Goal: Contribute content: Add original content to the website for others to see

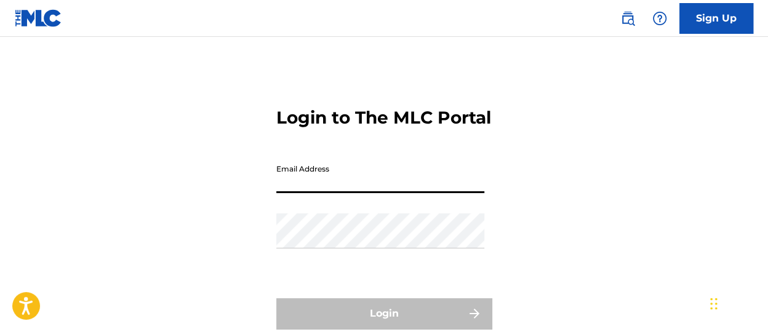
type input "[EMAIL_ADDRESS][DOMAIN_NAME]"
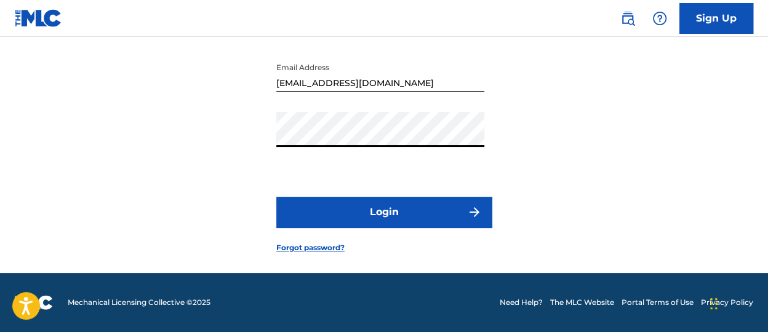
scroll to position [123, 0]
click at [431, 211] on button "Login" at bounding box center [383, 212] width 215 height 31
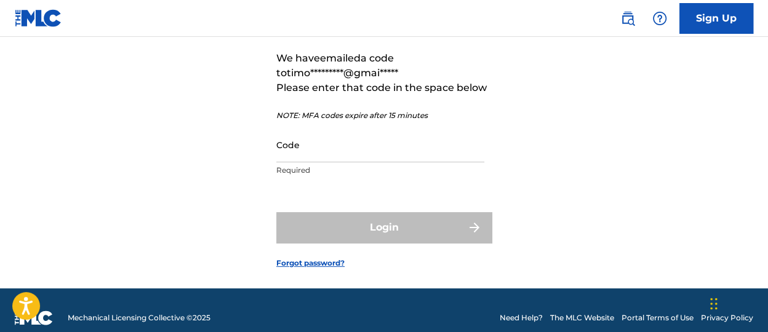
scroll to position [79, 0]
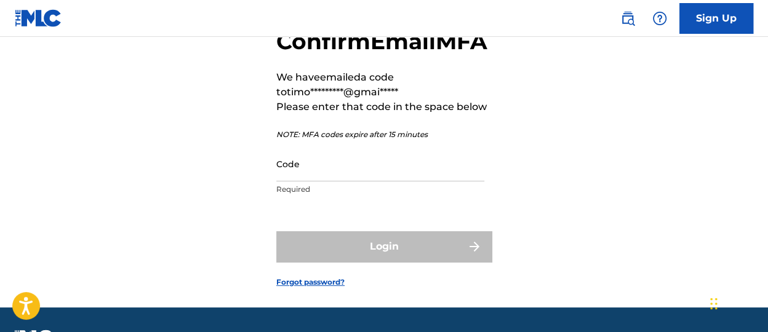
click at [376, 181] on input "Code" at bounding box center [380, 163] width 208 height 35
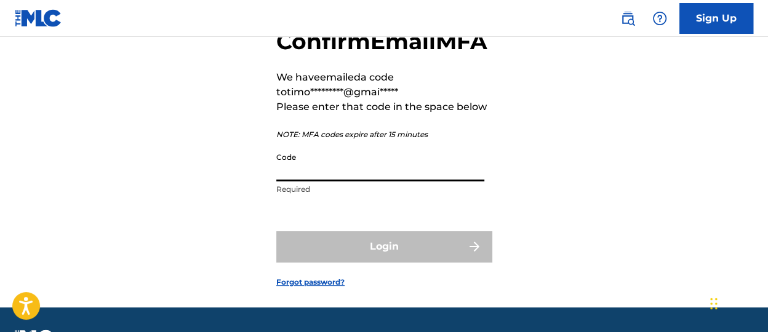
paste input "091959"
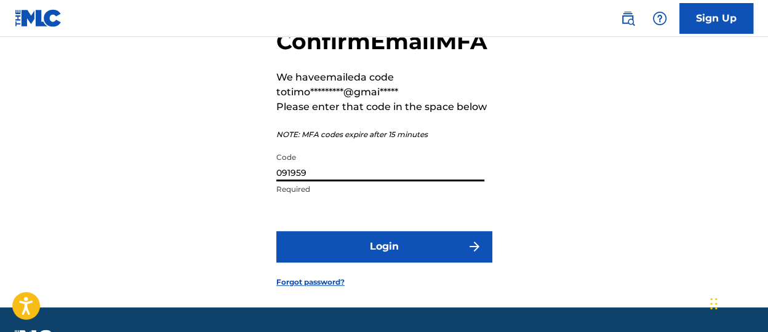
type input "091959"
click at [415, 262] on button "Login" at bounding box center [383, 246] width 215 height 31
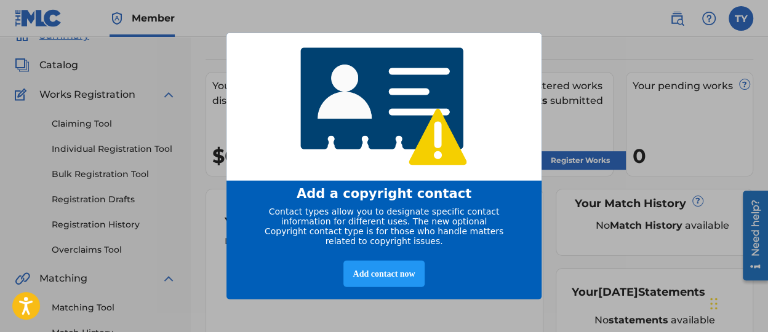
scroll to position [62, 0]
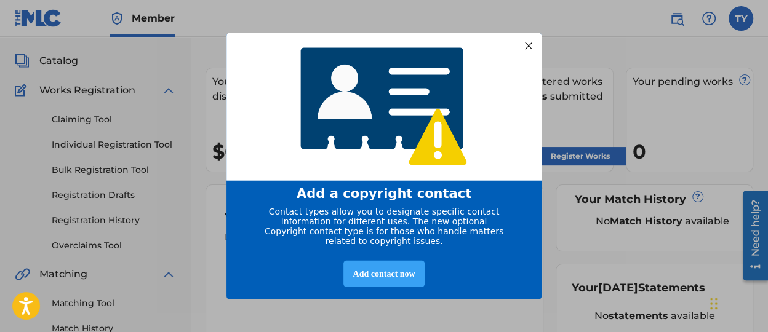
click at [388, 279] on div "Add contact now" at bounding box center [383, 273] width 81 height 26
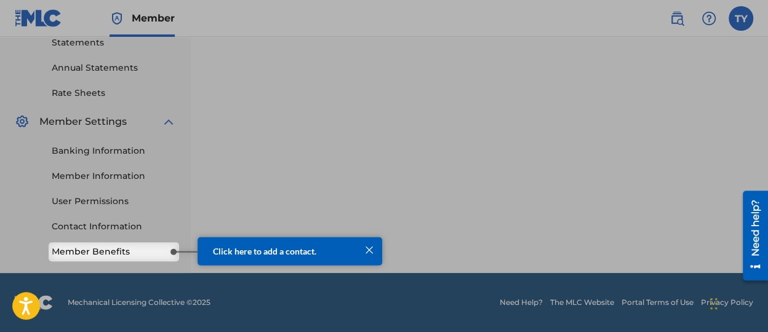
scroll to position [430, 0]
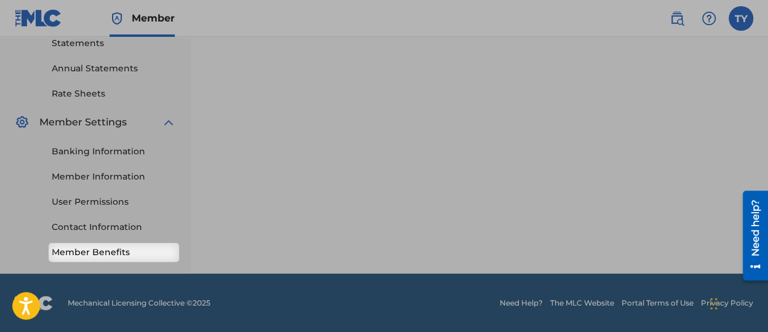
click at [141, 257] on link "Member Benefits" at bounding box center [114, 252] width 124 height 13
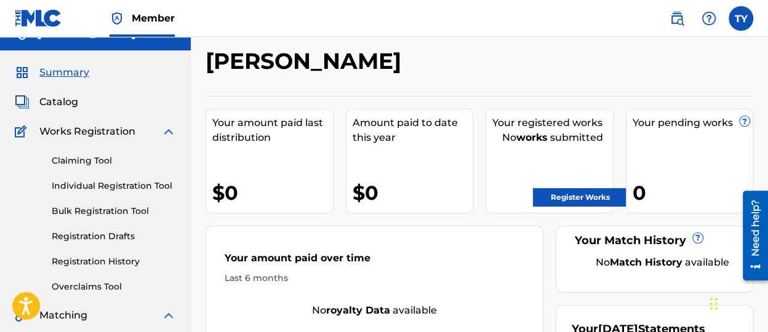
scroll to position [0, 0]
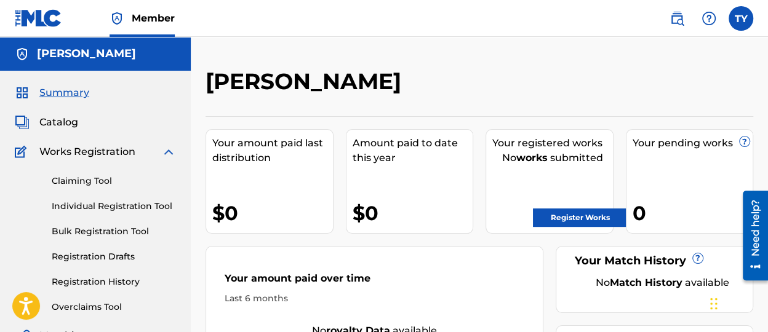
click at [68, 93] on span "Summary" at bounding box center [64, 92] width 50 height 15
click at [74, 129] on span "Catalog" at bounding box center [58, 122] width 39 height 15
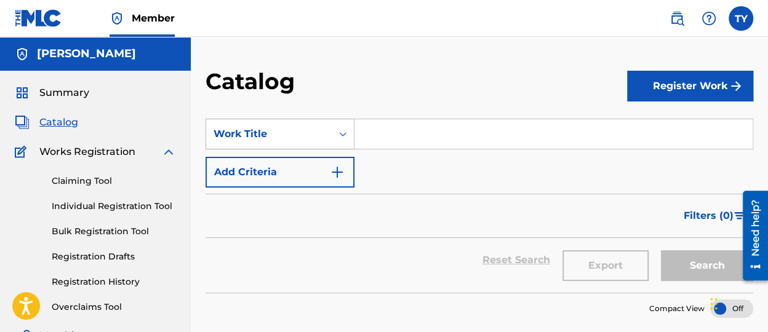
click at [330, 138] on div "Work Title" at bounding box center [268, 133] width 125 height 23
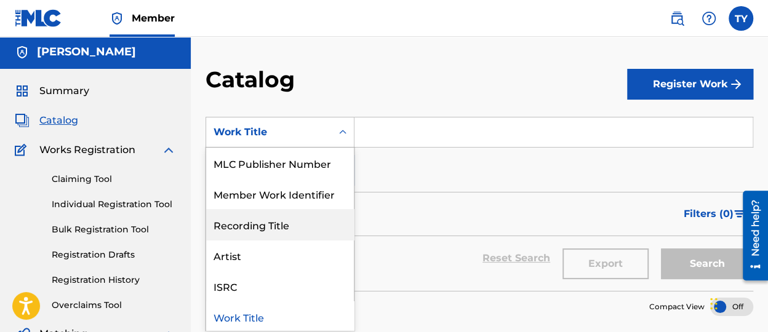
scroll to position [186, 0]
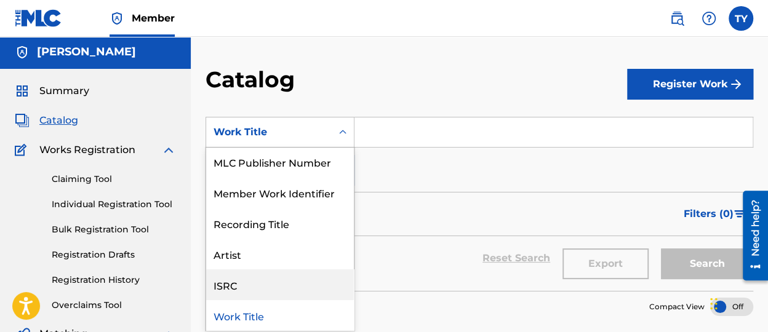
click at [435, 234] on div "Filters ( 0 )" at bounding box center [478, 214] width 547 height 44
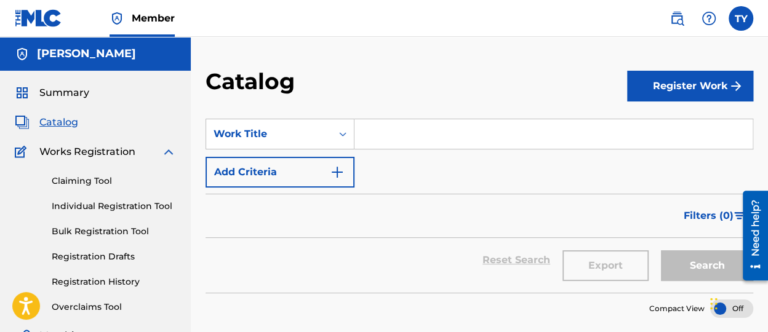
scroll to position [62, 0]
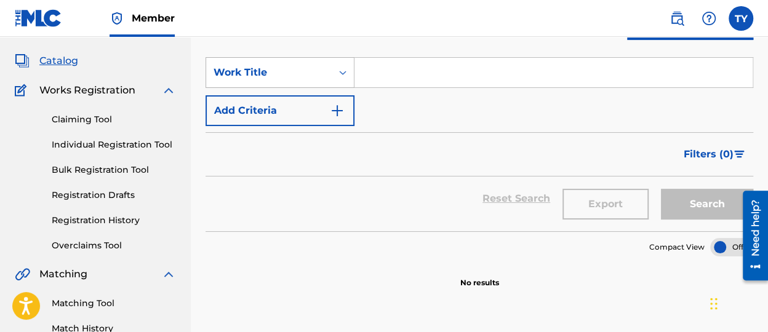
click at [306, 69] on div "Work Title" at bounding box center [268, 72] width 111 height 15
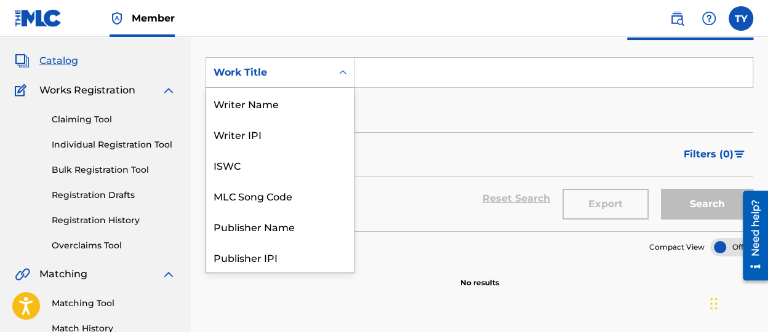
scroll to position [185, 0]
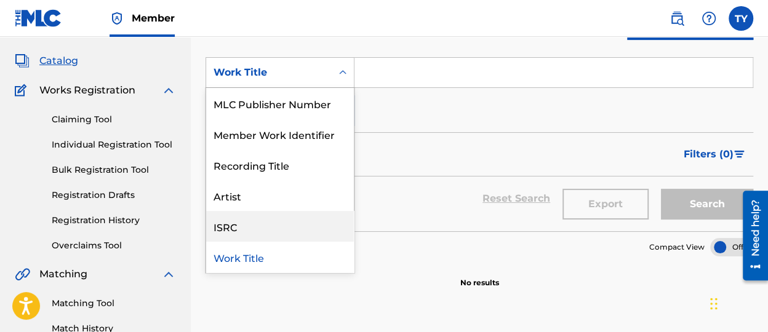
click at [271, 234] on div "ISRC" at bounding box center [280, 226] width 148 height 31
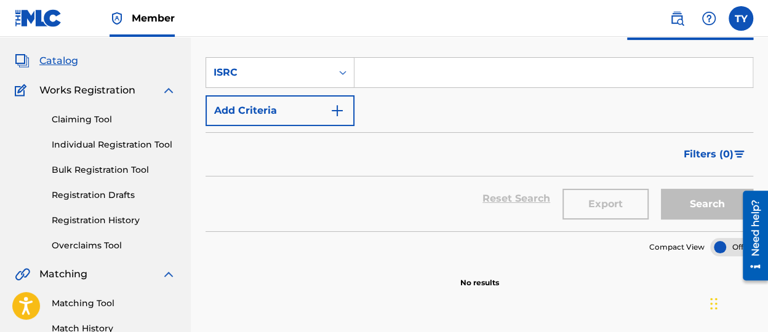
click at [309, 114] on button "Add Criteria" at bounding box center [279, 110] width 149 height 31
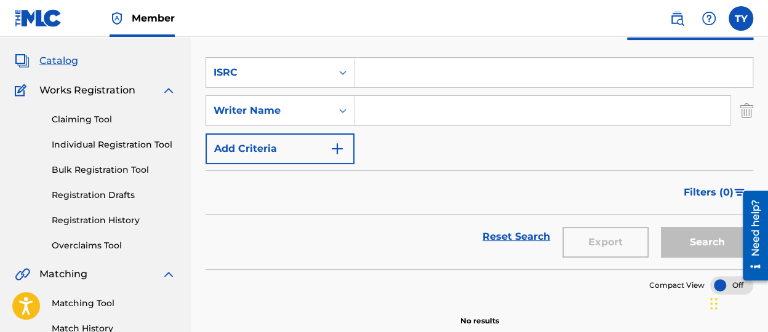
click at [423, 117] on input "Search Form" at bounding box center [541, 111] width 375 height 30
drag, startPoint x: 431, startPoint y: 73, endPoint x: 499, endPoint y: 91, distance: 71.3
click at [434, 73] on input "Search Form" at bounding box center [553, 73] width 398 height 30
paste input "QZZ792572066"
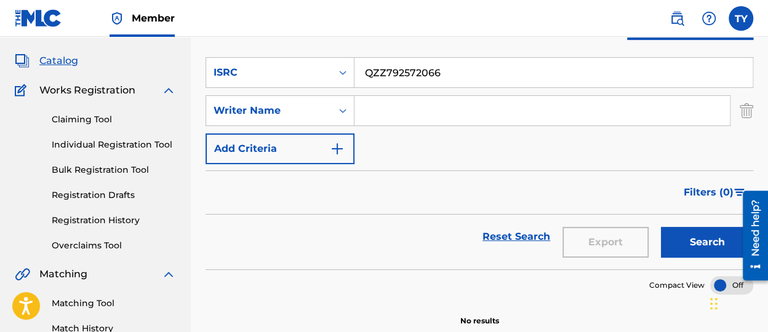
type input "QZZ792572066"
click at [442, 111] on input "Search Form" at bounding box center [541, 111] width 375 height 30
type input "[PERSON_NAME]"
click at [699, 247] on button "Search" at bounding box center [707, 242] width 92 height 31
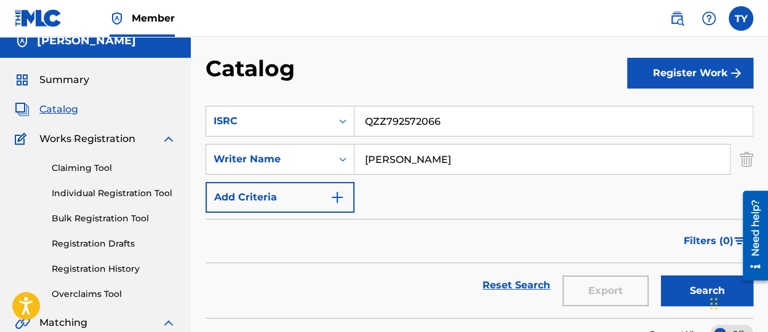
scroll to position [0, 0]
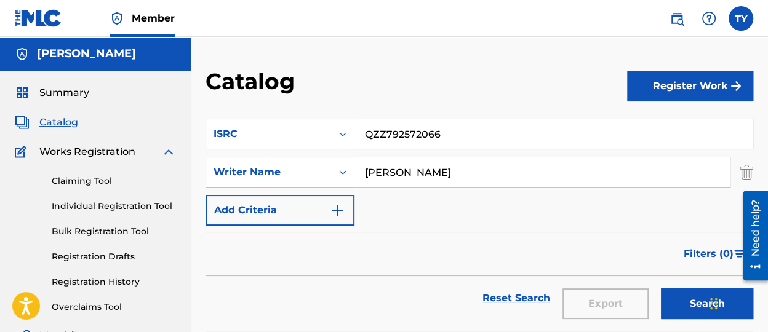
click at [331, 210] on img "Search Form" at bounding box center [337, 210] width 15 height 15
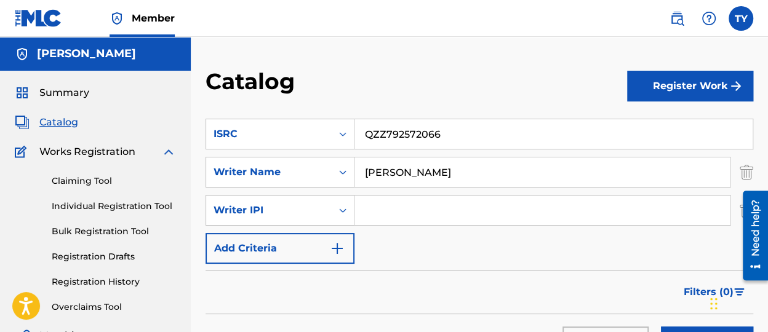
click at [413, 216] on input "Search Form" at bounding box center [541, 211] width 375 height 30
paste input "01308628941"
type input "01308628941"
click at [675, 82] on button "Register Work" at bounding box center [690, 86] width 126 height 31
click at [533, 92] on div "Catalog" at bounding box center [415, 86] width 421 height 36
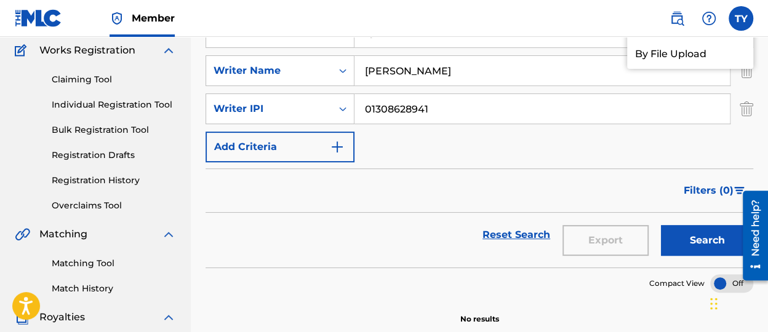
scroll to position [123, 0]
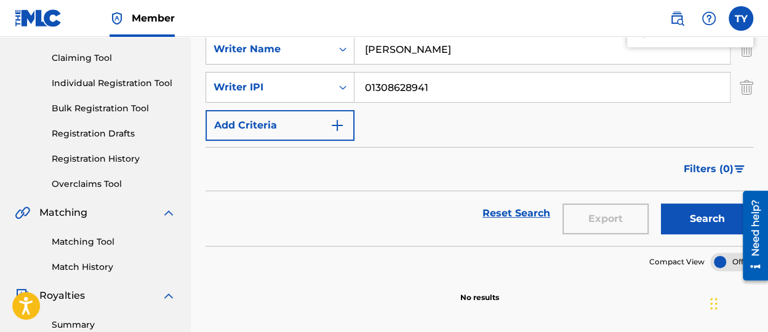
click at [699, 210] on button "Search" at bounding box center [707, 219] width 92 height 31
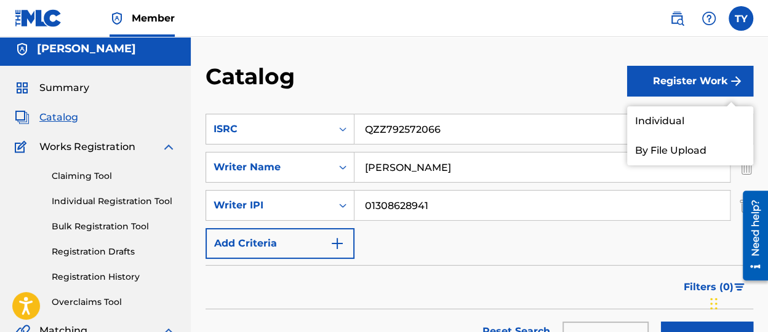
scroll to position [0, 0]
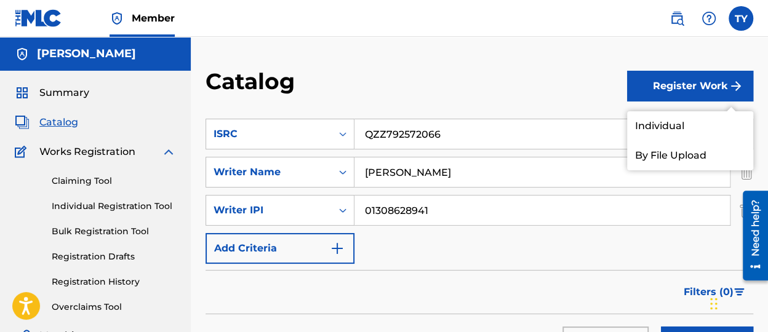
click at [670, 132] on link "Individual" at bounding box center [690, 126] width 126 height 30
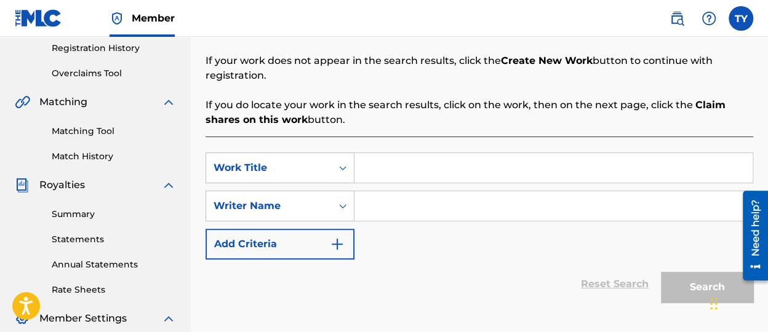
scroll to position [246, 0]
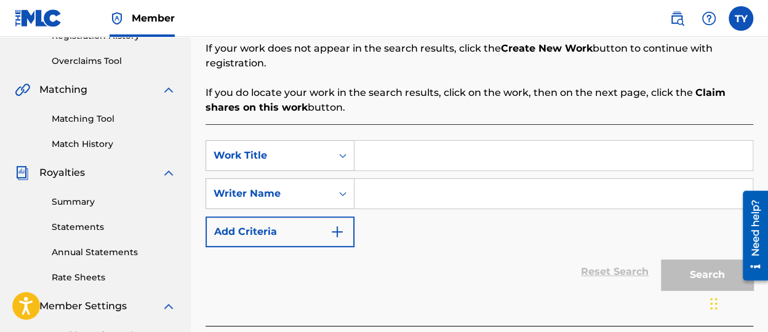
click at [406, 158] on input "Search Form" at bounding box center [553, 156] width 398 height 30
type input "Saint Aint No Satan"
click at [414, 199] on input "Search Form" at bounding box center [553, 194] width 398 height 30
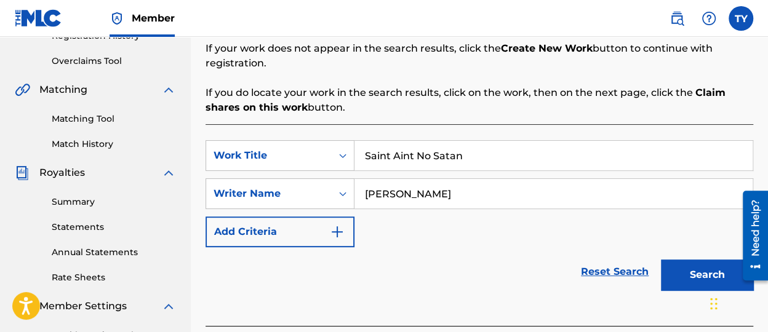
type input "[PERSON_NAME]"
click at [661, 260] on button "Search" at bounding box center [707, 275] width 92 height 31
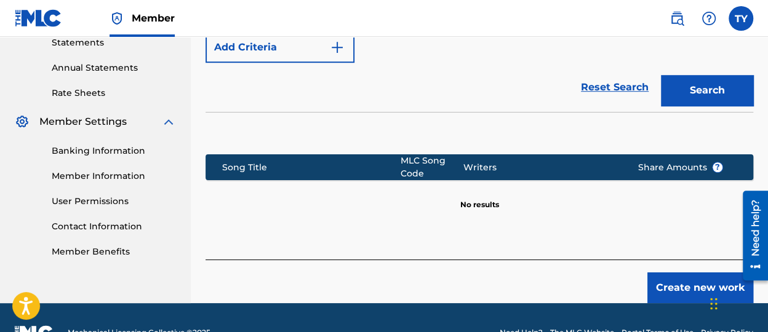
scroll to position [460, 0]
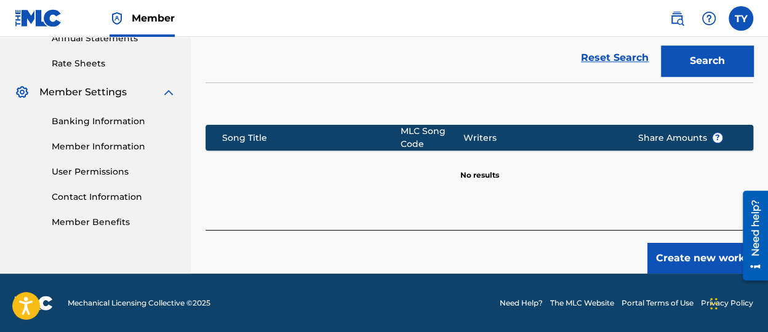
click at [684, 252] on button "Create new work" at bounding box center [700, 258] width 106 height 31
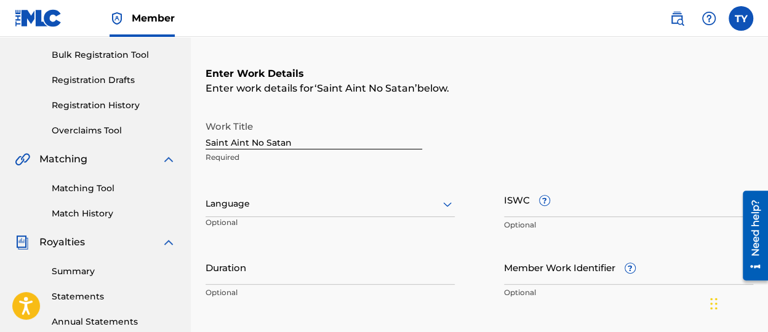
scroll to position [191, 0]
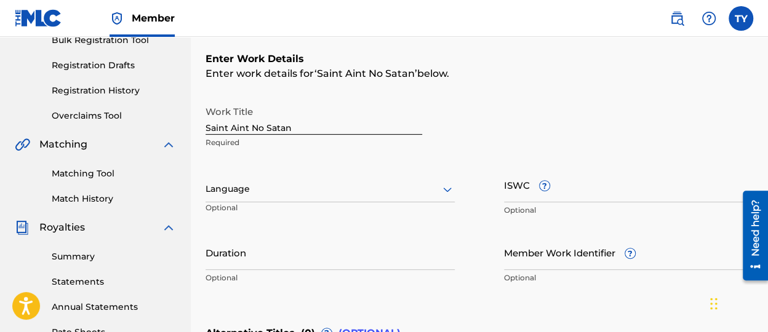
click at [526, 186] on input "ISWC ?" at bounding box center [628, 184] width 249 height 35
paste input "QZZ792572066"
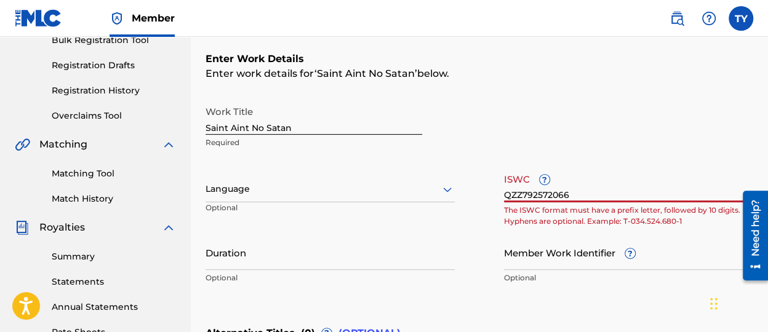
drag, startPoint x: 553, startPoint y: 196, endPoint x: 508, endPoint y: 191, distance: 45.2
click at [488, 191] on div "Work Title Saint Aint No [DEMOGRAPHIC_DATA] Required Language Optional ISWC ? Q…" at bounding box center [478, 195] width 547 height 191
paste input "ISRC"
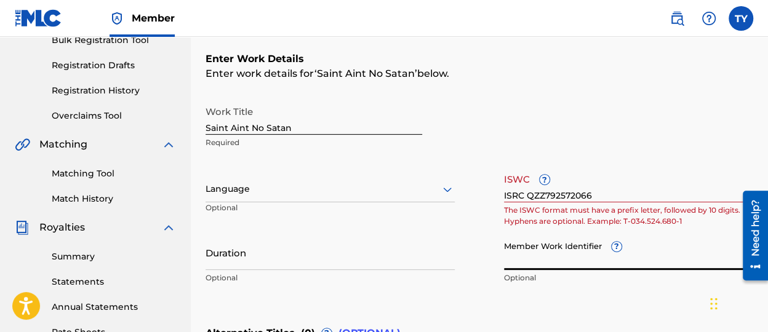
click at [565, 264] on input "Member Work Identifier ?" at bounding box center [628, 252] width 249 height 35
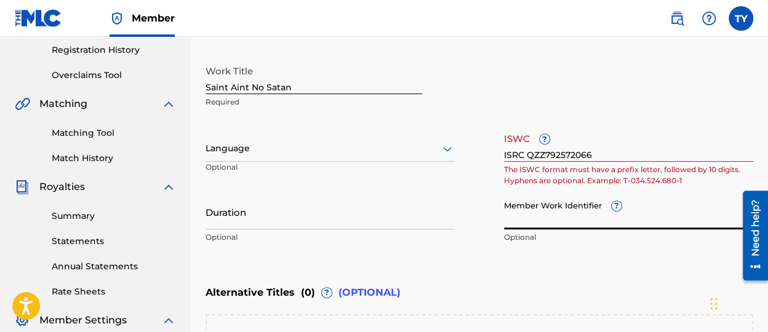
scroll to position [253, 0]
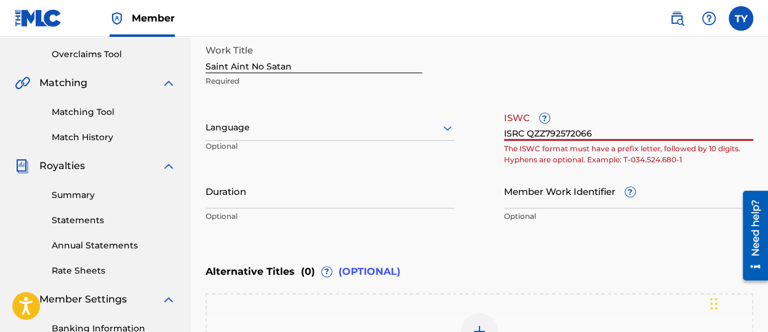
drag, startPoint x: 527, startPoint y: 133, endPoint x: 434, endPoint y: 137, distance: 92.9
click at [434, 137] on div "Work Title Saint Aint No [DEMOGRAPHIC_DATA] Required Language Optional ISWC ? I…" at bounding box center [478, 133] width 547 height 191
type input "QZZ792572066"
click at [522, 208] on div "Member Work Identifier ? Optional" at bounding box center [628, 200] width 249 height 55
drag, startPoint x: 574, startPoint y: 132, endPoint x: 454, endPoint y: 132, distance: 119.3
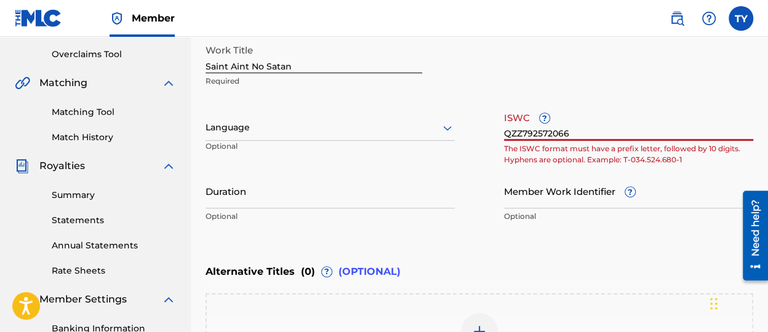
click at [454, 132] on div "Work Title Saint Aint No [DEMOGRAPHIC_DATA] Required Language Optional ISWC ? Q…" at bounding box center [478, 133] width 547 height 191
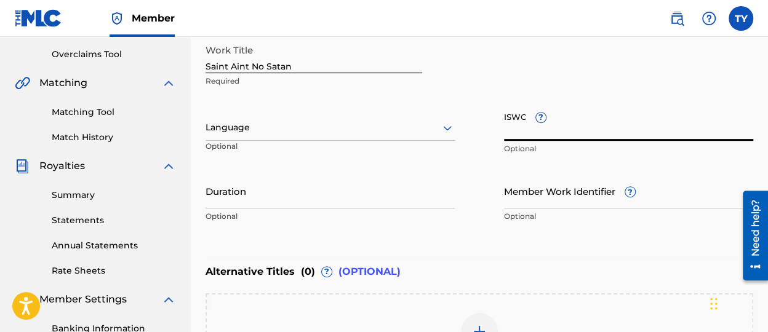
click at [541, 196] on input "Member Work Identifier ?" at bounding box center [628, 190] width 249 height 35
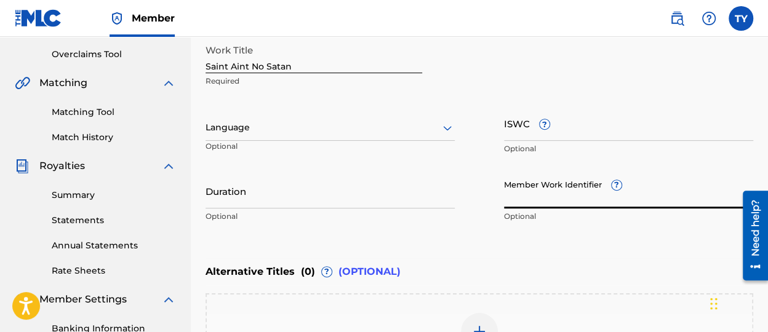
click at [308, 194] on input "Duration" at bounding box center [329, 190] width 249 height 35
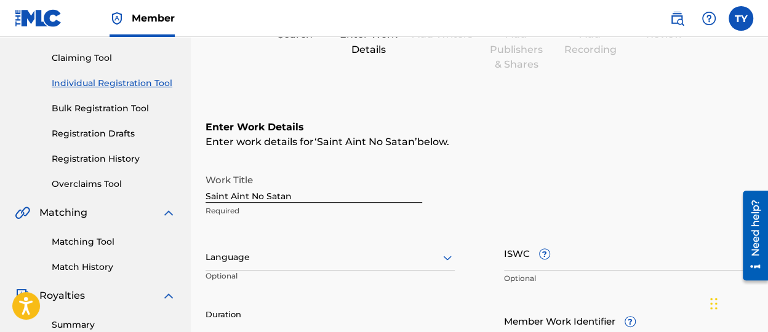
scroll to position [246, 0]
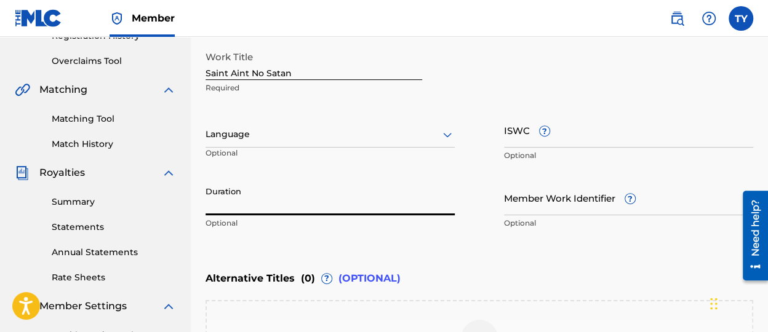
type input "3"
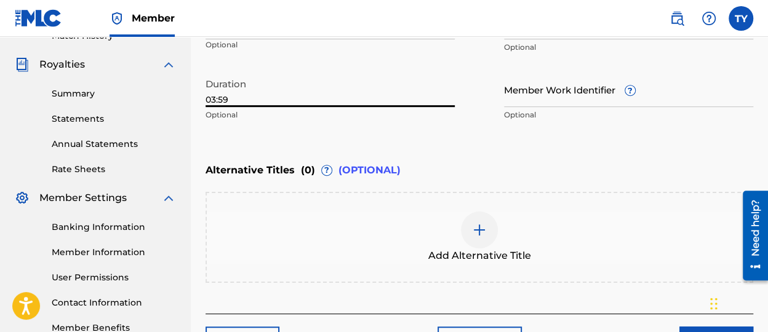
scroll to position [369, 0]
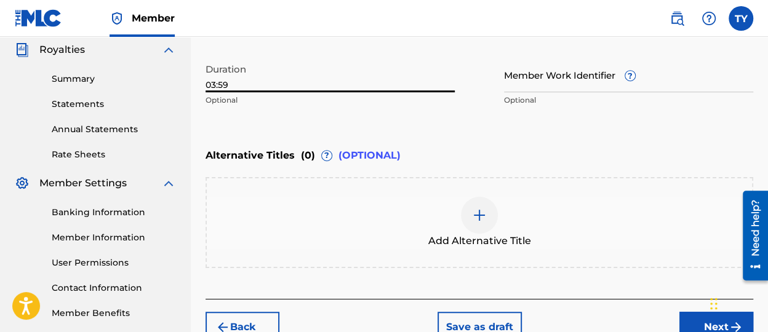
type input "03:59"
click at [595, 76] on input "Member Work Identifier ?" at bounding box center [628, 74] width 249 height 35
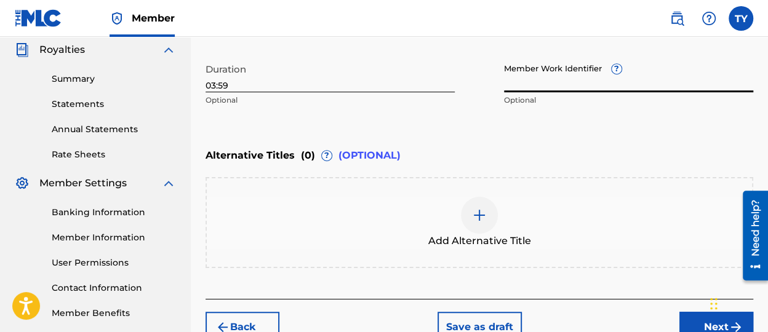
paste input "01308628941"
type input "01308628941"
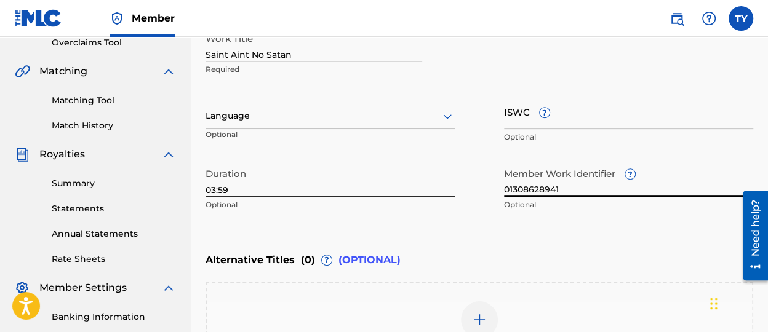
scroll to position [246, 0]
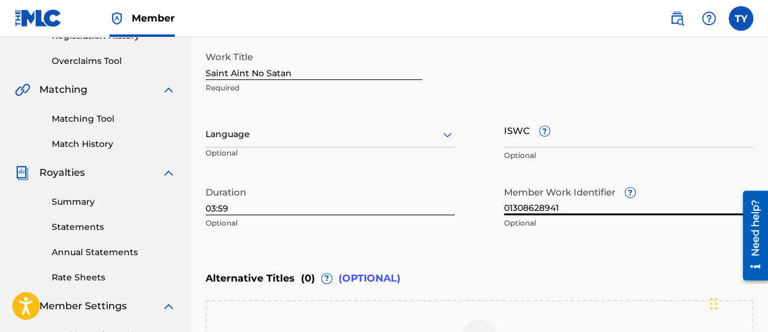
drag, startPoint x: 563, startPoint y: 210, endPoint x: 603, endPoint y: 206, distance: 40.1
click at [603, 206] on input "01308628941" at bounding box center [628, 197] width 249 height 35
drag, startPoint x: 587, startPoint y: 210, endPoint x: 599, endPoint y: 204, distance: 13.5
click at [591, 206] on input "01308628941" at bounding box center [628, 197] width 249 height 35
drag, startPoint x: 574, startPoint y: 210, endPoint x: 480, endPoint y: 211, distance: 94.1
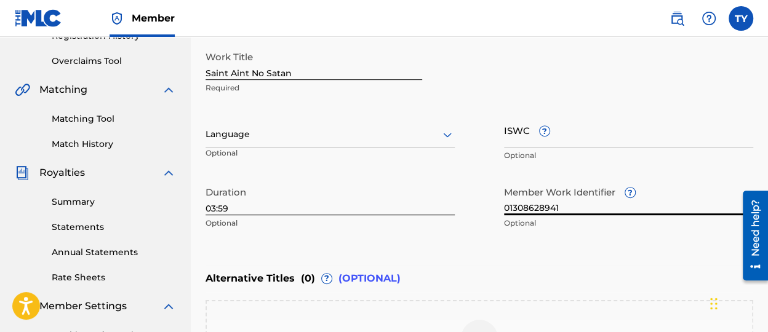
click at [463, 212] on div "Work Title Saint Aint No [DEMOGRAPHIC_DATA] Required Language Optional ISWC ? O…" at bounding box center [478, 140] width 547 height 191
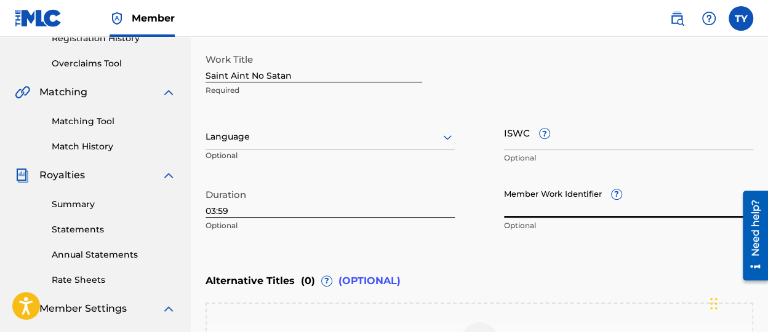
scroll to position [191, 0]
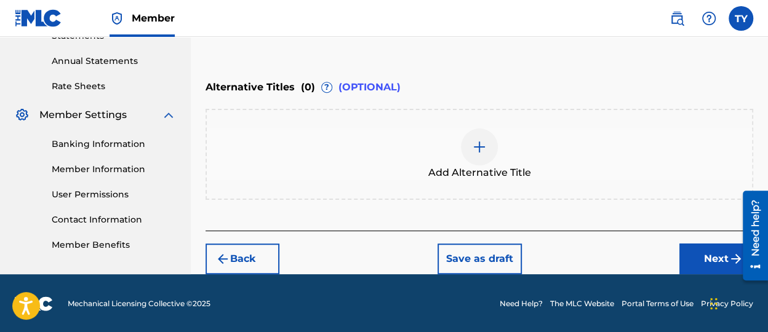
click at [697, 252] on button "Next" at bounding box center [716, 259] width 74 height 31
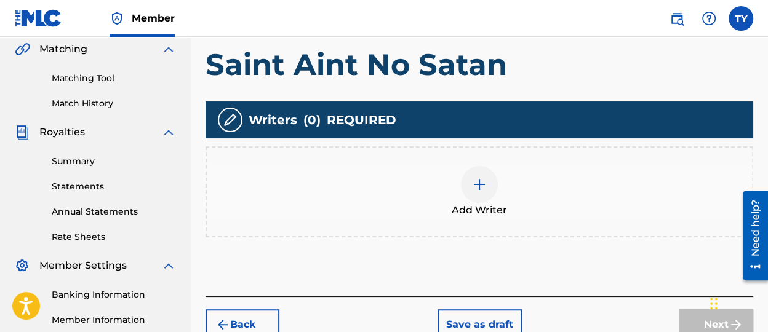
scroll to position [301, 0]
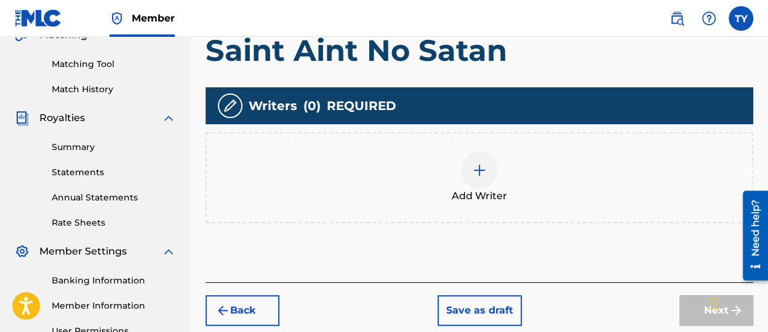
click at [482, 168] on img at bounding box center [479, 170] width 15 height 15
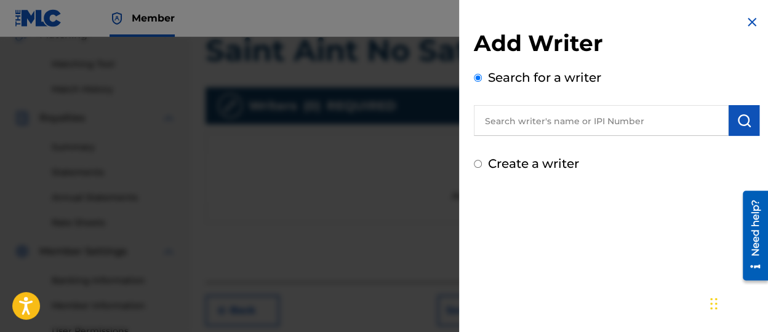
click at [570, 127] on input "text" at bounding box center [601, 120] width 255 height 31
paste input "01308628941"
type input "01308628941"
click at [741, 121] on img "submit" at bounding box center [743, 120] width 15 height 15
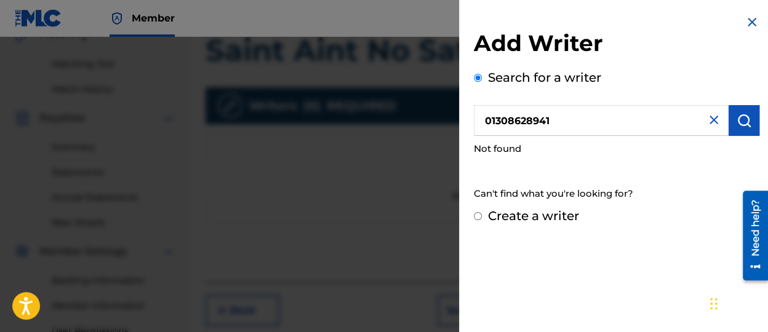
click at [478, 218] on input "Create a writer" at bounding box center [478, 216] width 8 height 8
radio input "false"
radio input "true"
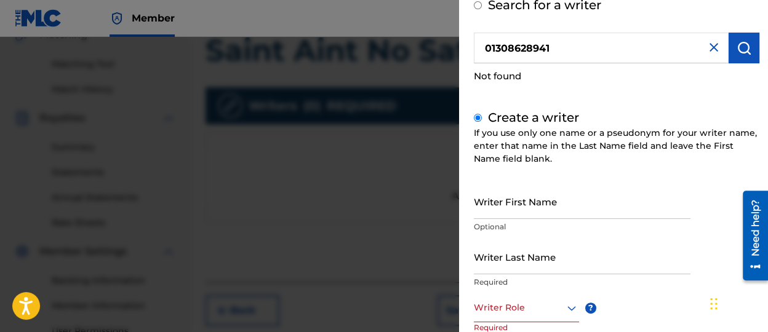
scroll to position [123, 0]
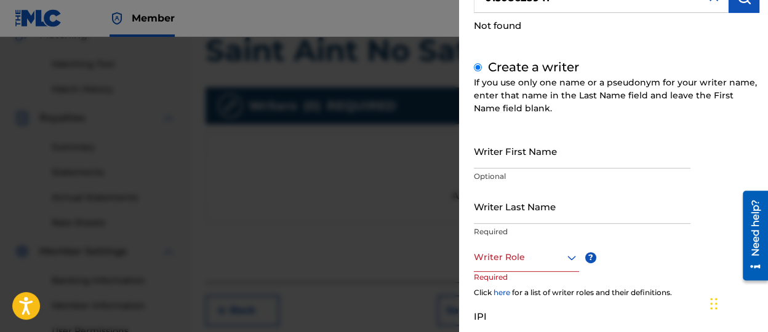
click at [558, 162] on input "Writer First Name" at bounding box center [582, 150] width 216 height 35
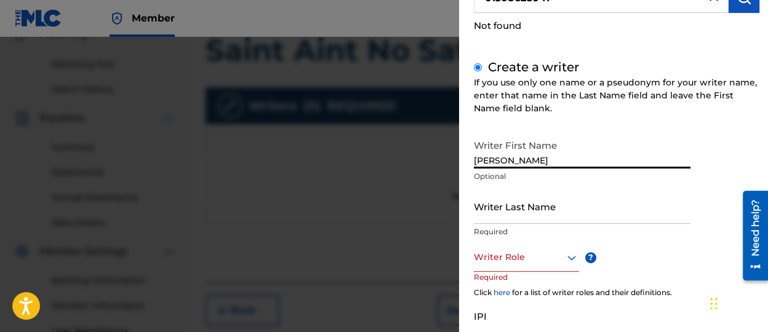
type input "[PERSON_NAME]"
click at [513, 212] on input "Writer Last Name" at bounding box center [582, 206] width 216 height 35
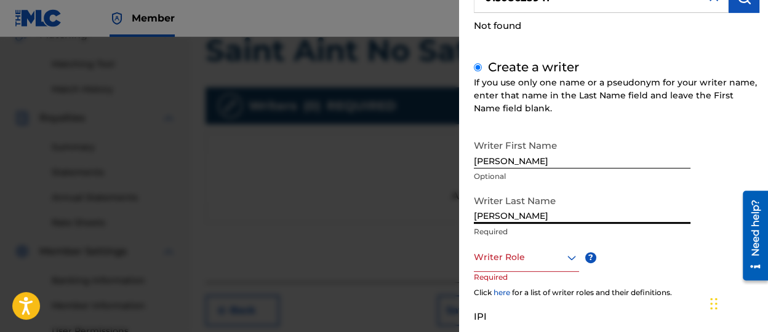
type input "[PERSON_NAME]"
click at [513, 269] on div "Writer Role" at bounding box center [526, 258] width 105 height 28
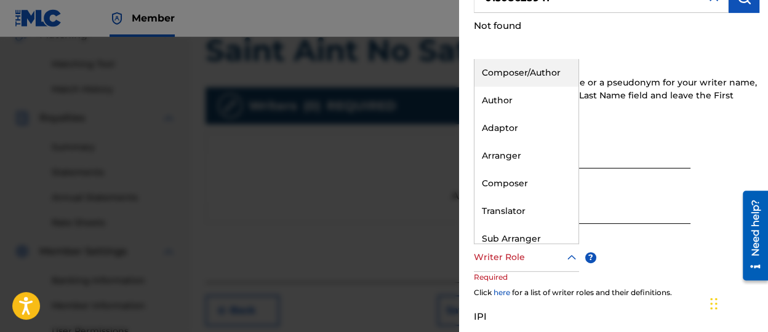
click at [538, 77] on div "Composer/Author" at bounding box center [526, 73] width 104 height 28
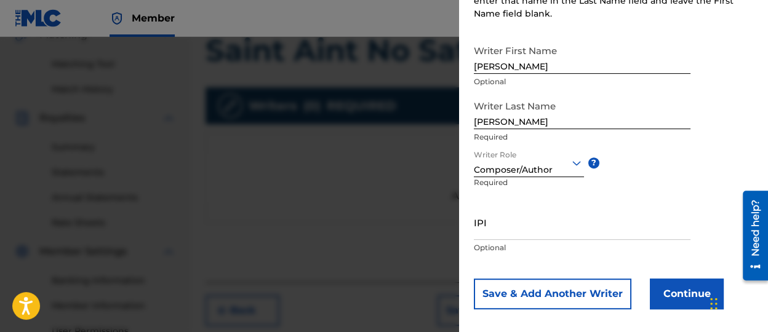
scroll to position [227, 0]
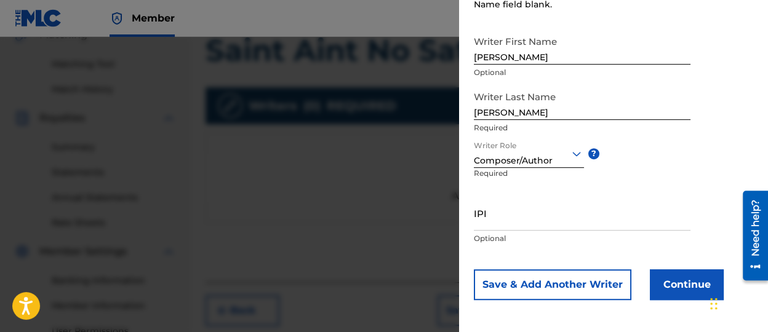
click at [523, 208] on input "IPI" at bounding box center [582, 213] width 216 height 35
paste input "01308628941"
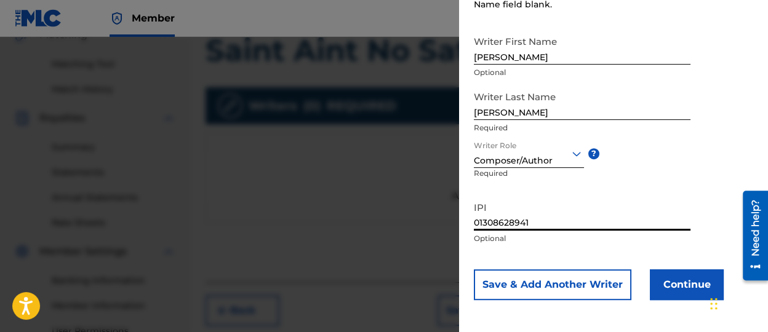
type input "01308628941"
click at [670, 281] on button "Continue" at bounding box center [686, 284] width 74 height 31
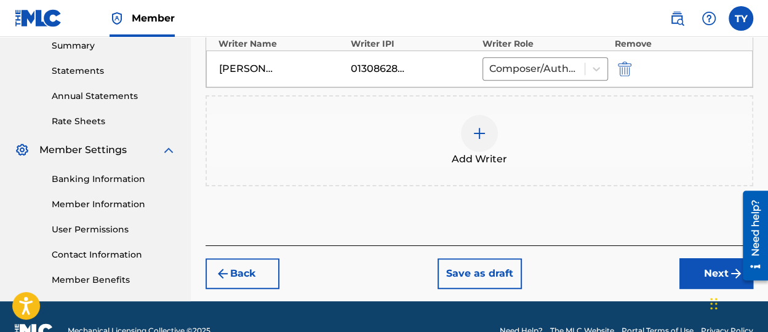
scroll to position [424, 0]
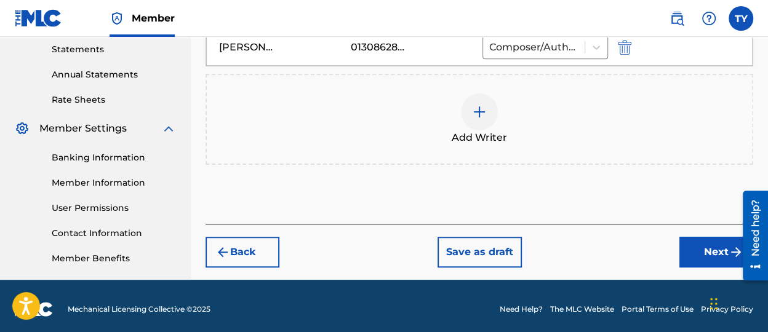
click at [696, 248] on button "Next" at bounding box center [716, 252] width 74 height 31
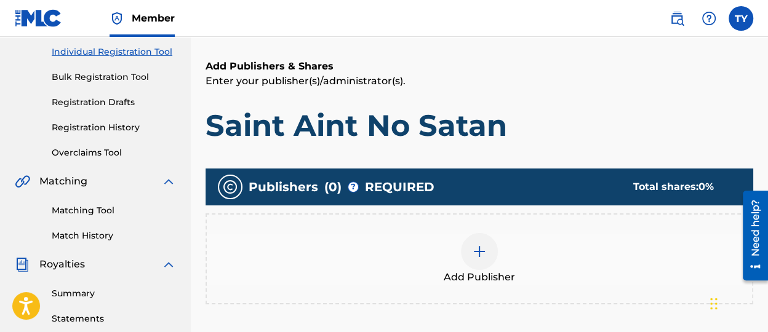
scroll to position [178, 0]
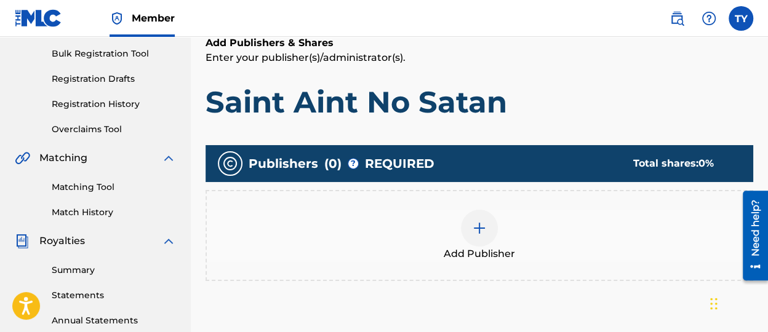
click at [467, 232] on div at bounding box center [479, 228] width 37 height 37
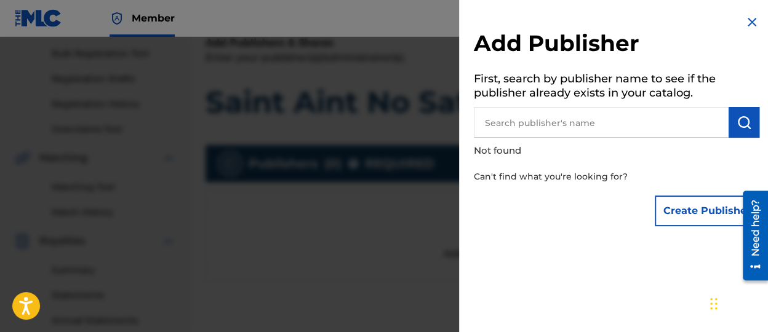
click at [566, 118] on input "text" at bounding box center [601, 122] width 255 height 31
click at [673, 216] on button "Create Publisher" at bounding box center [706, 211] width 105 height 31
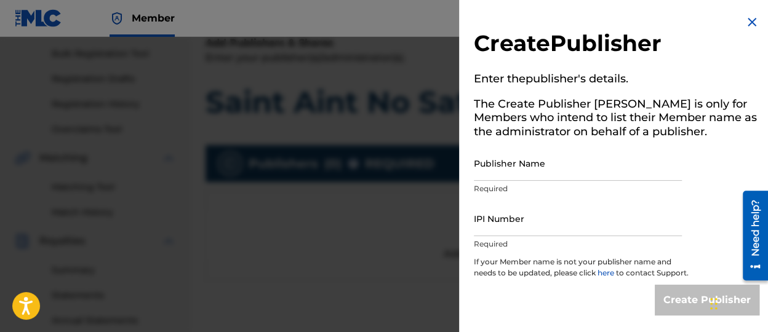
click at [571, 165] on input "Publisher Name" at bounding box center [578, 163] width 208 height 35
click at [745, 26] on img at bounding box center [751, 22] width 15 height 15
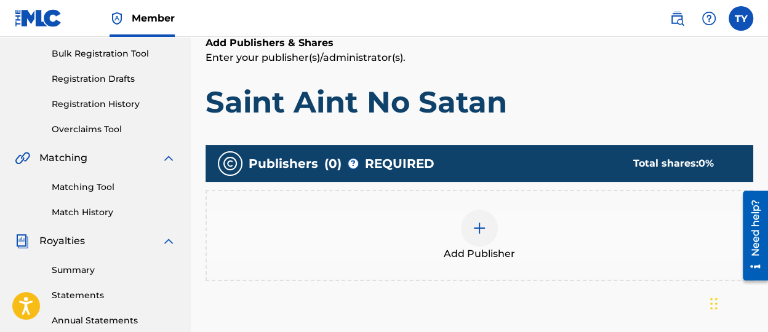
click at [489, 234] on div at bounding box center [479, 228] width 37 height 37
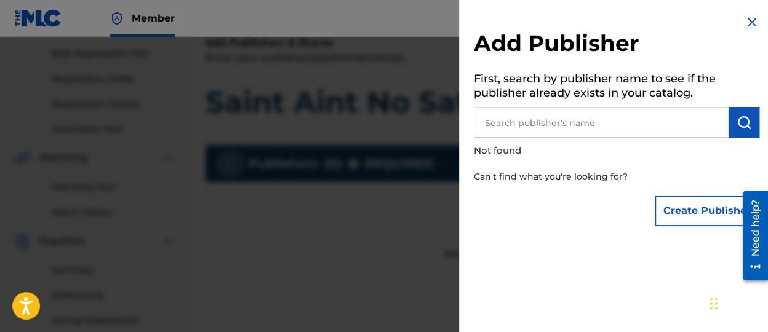
click at [538, 119] on input "text" at bounding box center [601, 122] width 255 height 31
click at [685, 202] on button "Create Publisher" at bounding box center [706, 211] width 105 height 31
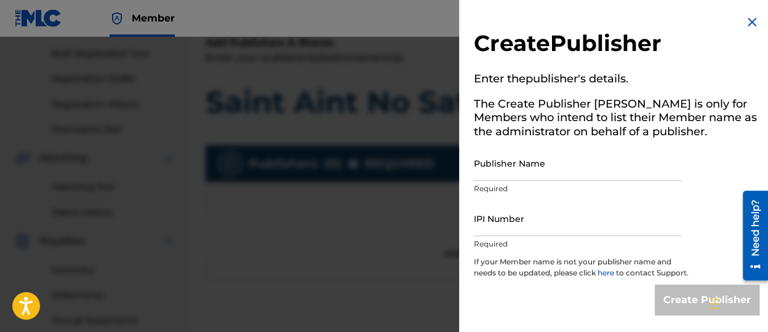
click at [560, 162] on input "Publisher Name" at bounding box center [578, 163] width 208 height 35
type input "[PERSON_NAME]"
click at [531, 222] on input "IPI Number" at bounding box center [578, 218] width 208 height 35
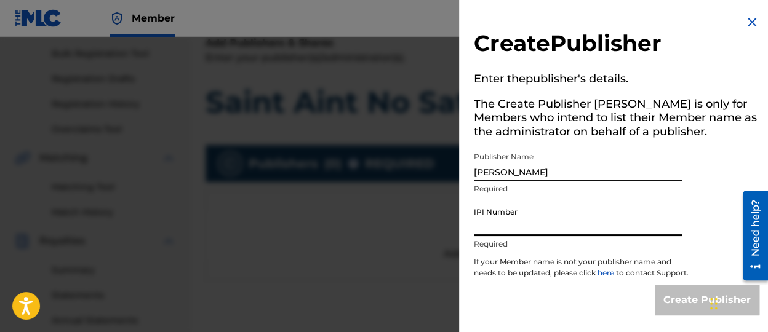
type input "01308628941"
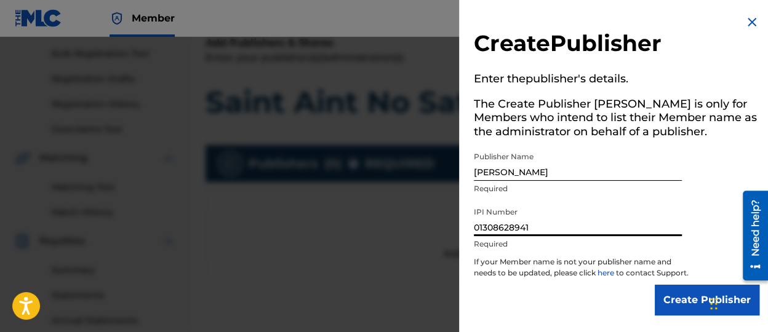
scroll to position [9, 0]
click at [697, 298] on input "Create Publisher" at bounding box center [706, 300] width 105 height 31
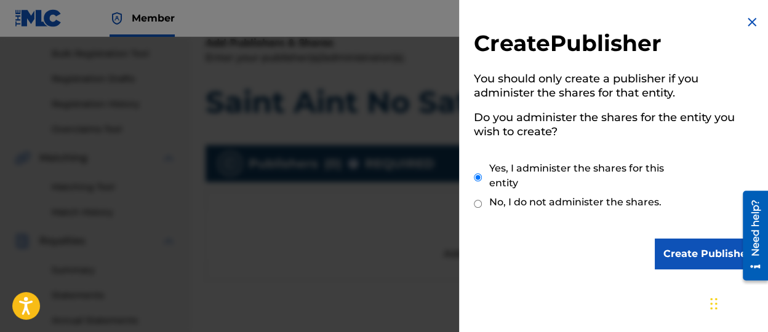
scroll to position [0, 0]
click at [690, 251] on input "Create Publisher" at bounding box center [706, 254] width 105 height 31
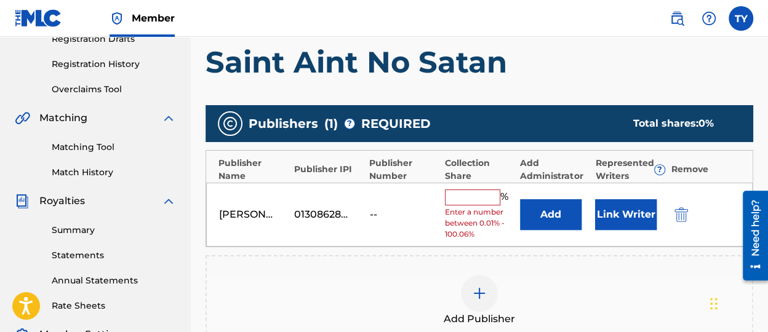
scroll to position [239, 0]
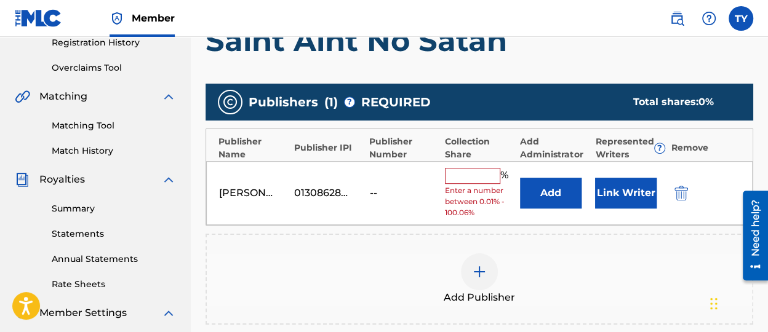
click at [476, 178] on input "text" at bounding box center [472, 176] width 55 height 16
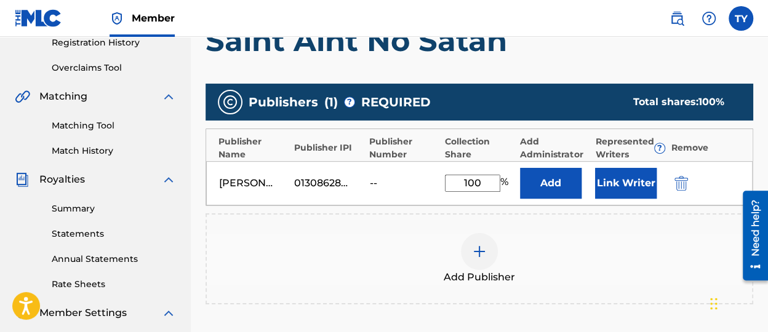
scroll to position [301, 0]
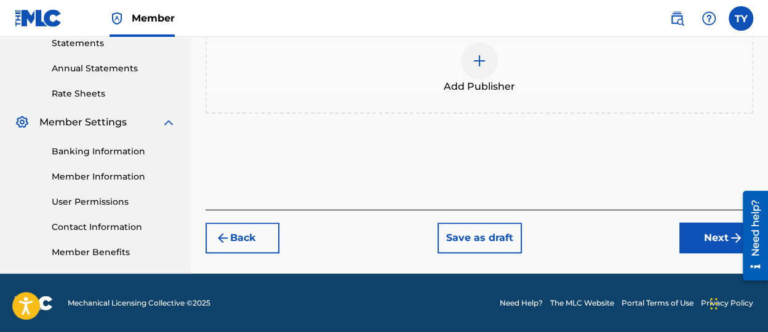
type input "100"
click at [697, 234] on button "Next" at bounding box center [716, 238] width 74 height 31
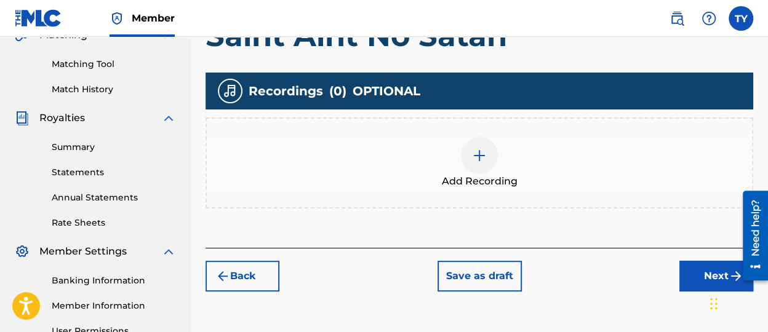
click at [467, 152] on div at bounding box center [479, 155] width 37 height 37
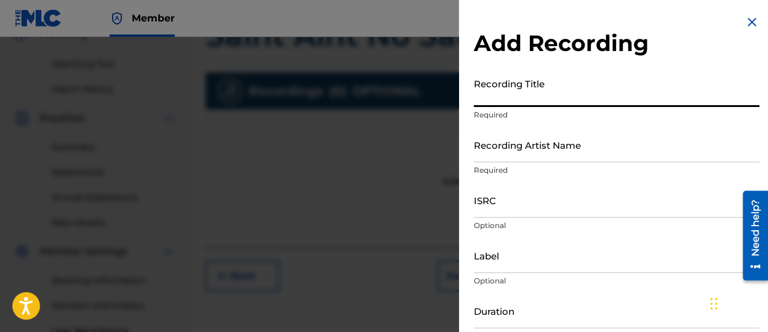
click at [548, 89] on input "Recording Title" at bounding box center [616, 89] width 285 height 35
type input "Saint Aint No Satan"
click at [566, 146] on input "Recording Artist Name" at bounding box center [616, 144] width 285 height 35
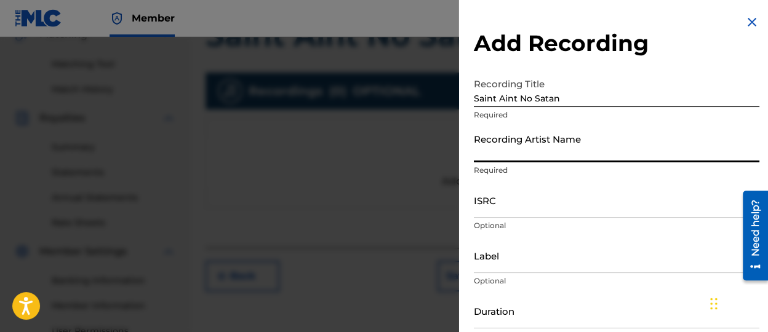
type input "[PERSON_NAME]"
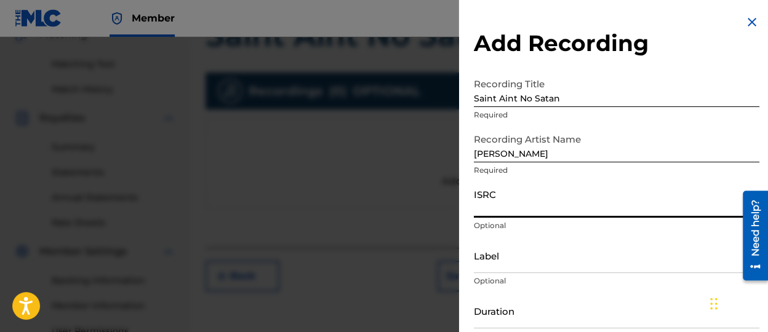
click at [544, 204] on input "ISRC" at bounding box center [616, 200] width 285 height 35
paste input "QZZ792572066"
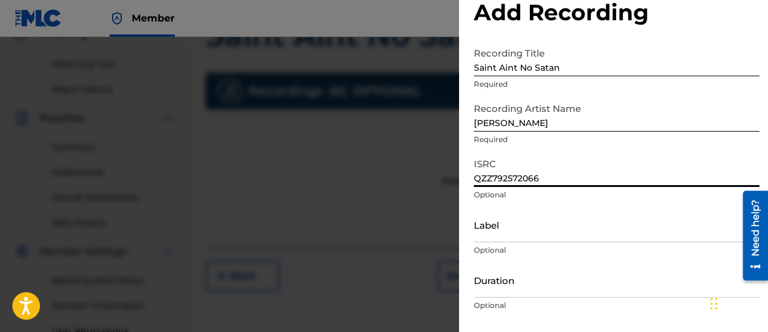
scroll to position [62, 0]
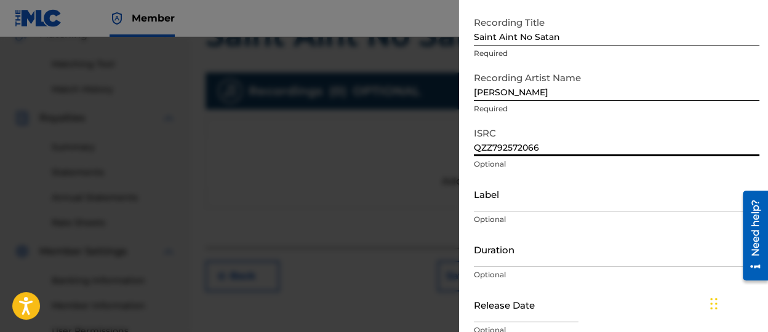
type input "QZZ792572066"
drag, startPoint x: 530, startPoint y: 198, endPoint x: 542, endPoint y: 197, distance: 12.4
click at [530, 198] on input "Label" at bounding box center [616, 194] width 285 height 35
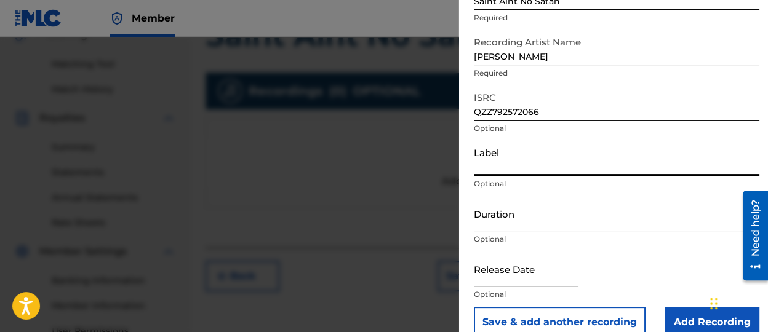
scroll to position [117, 0]
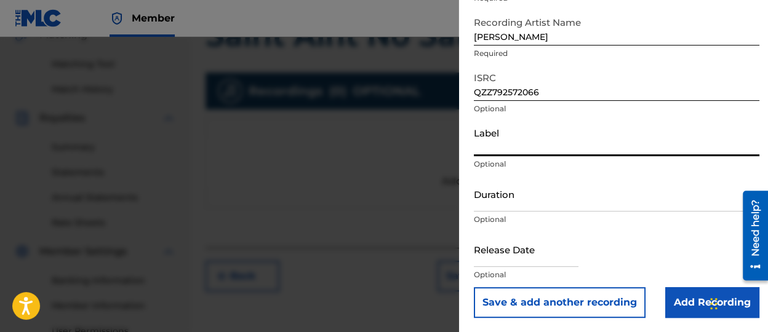
click at [525, 199] on input "Duration" at bounding box center [616, 194] width 285 height 35
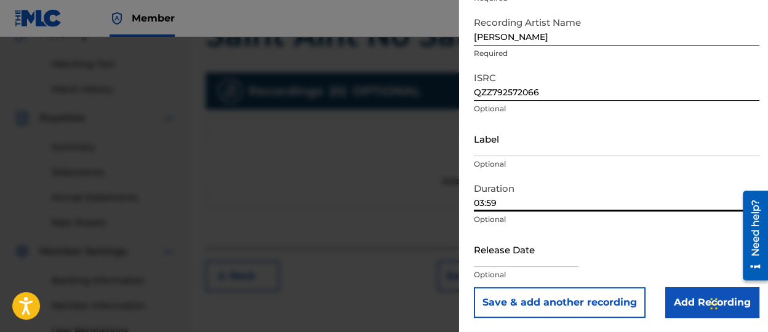
scroll to position [362, 0]
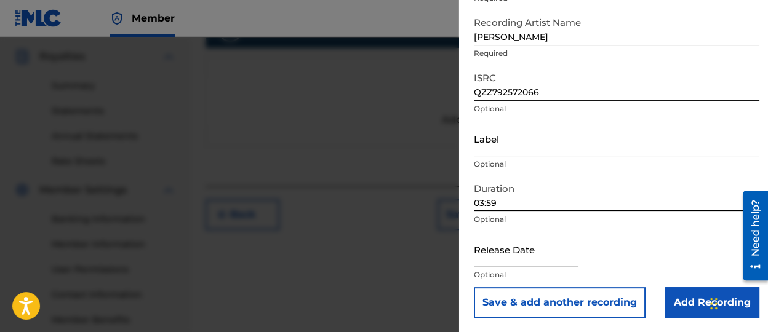
type input "03:59"
click at [551, 245] on input "text" at bounding box center [526, 249] width 105 height 35
select select "7"
select select "2025"
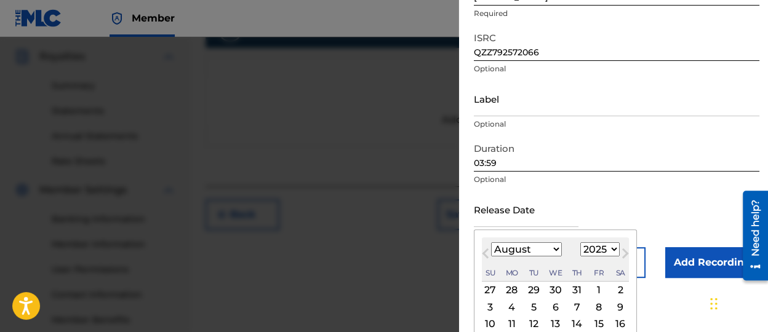
scroll to position [178, 0]
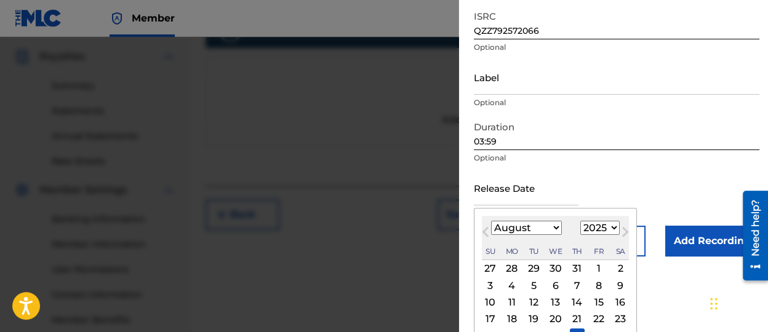
click at [597, 319] on div "22" at bounding box center [598, 319] width 15 height 15
type input "[DATE]"
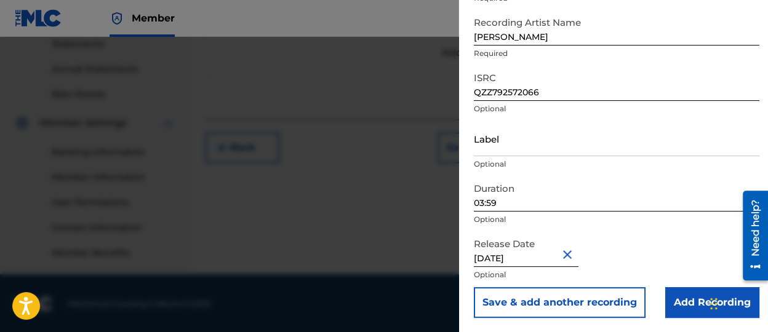
scroll to position [430, 0]
click at [691, 301] on input "Add Recording" at bounding box center [712, 302] width 94 height 31
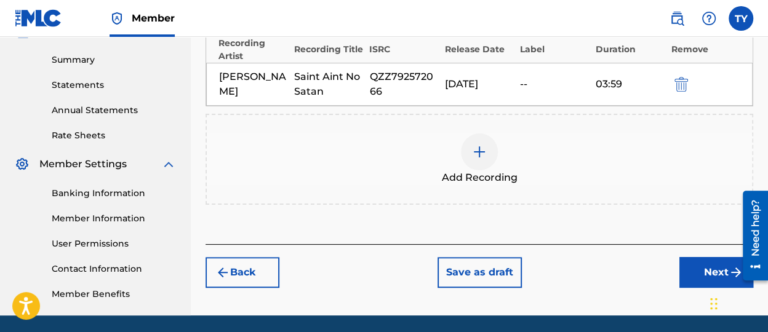
scroll to position [368, 0]
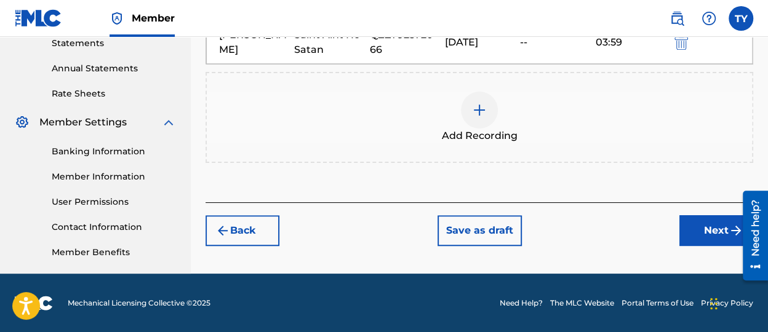
click at [715, 219] on button "Next" at bounding box center [716, 230] width 74 height 31
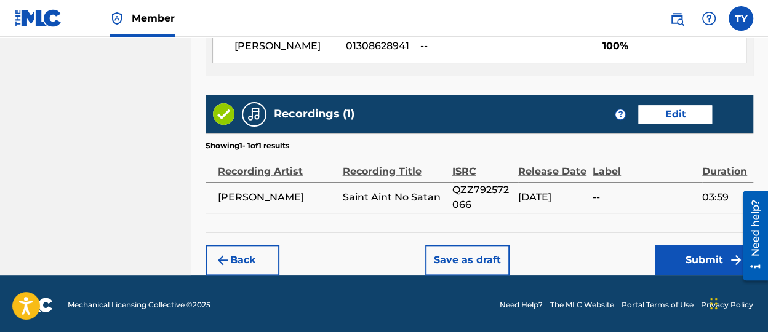
scroll to position [721, 0]
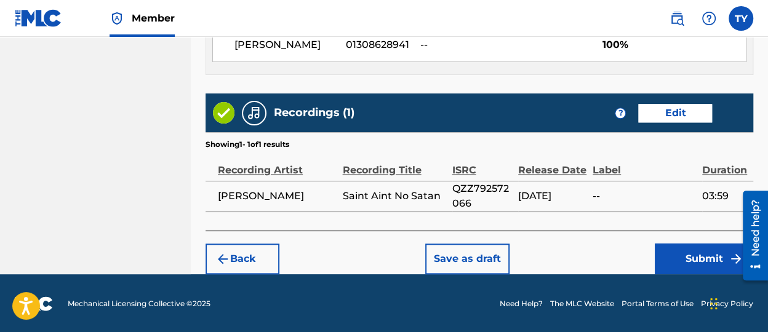
click at [679, 256] on button "Submit" at bounding box center [703, 259] width 98 height 31
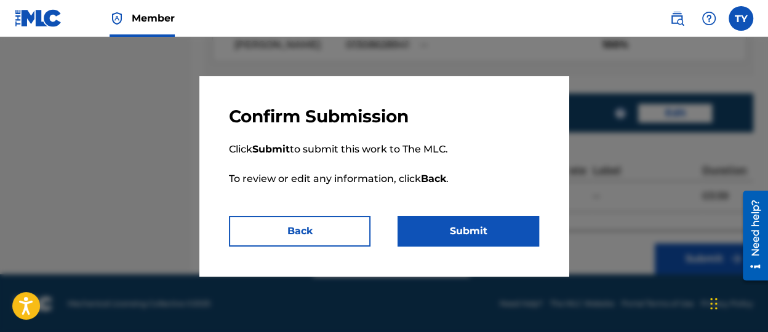
click at [454, 239] on button "Submit" at bounding box center [467, 231] width 141 height 31
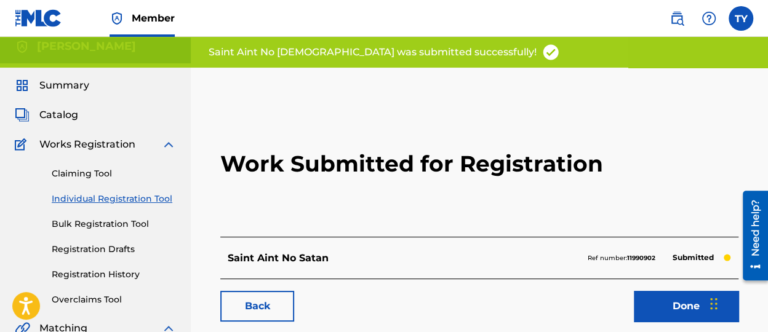
scroll to position [62, 0]
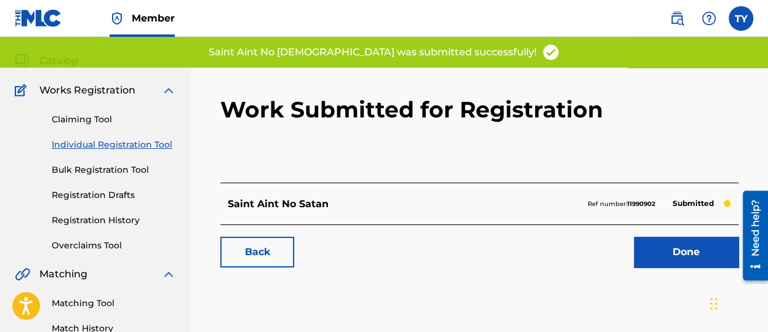
click at [665, 251] on link "Done" at bounding box center [685, 252] width 105 height 31
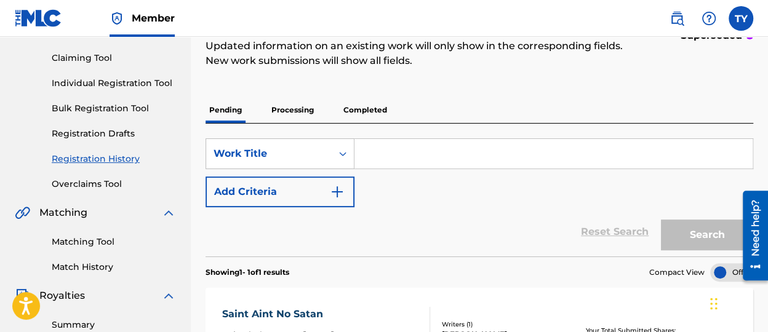
scroll to position [123, 0]
click at [308, 151] on div "Work Title" at bounding box center [268, 153] width 111 height 15
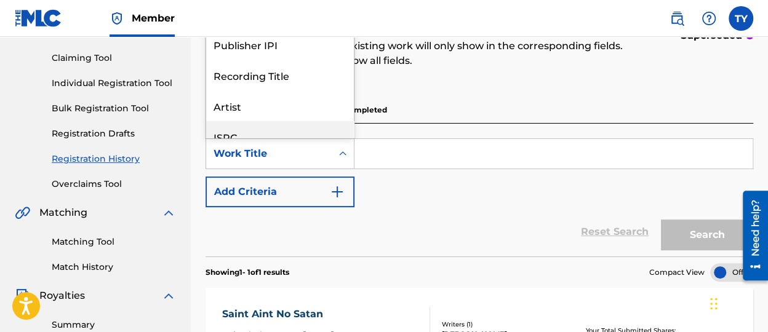
scroll to position [0, 0]
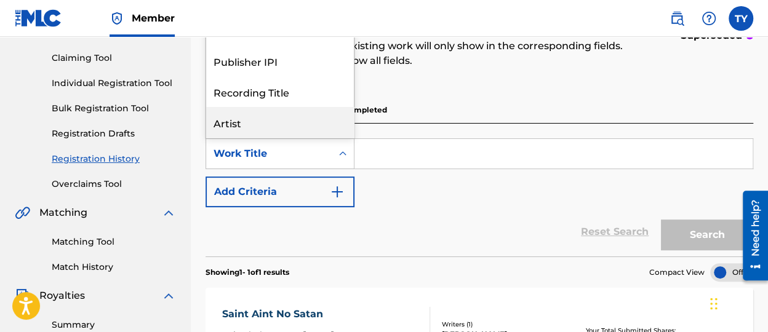
click at [444, 212] on div "Reset Search Search" at bounding box center [478, 231] width 547 height 49
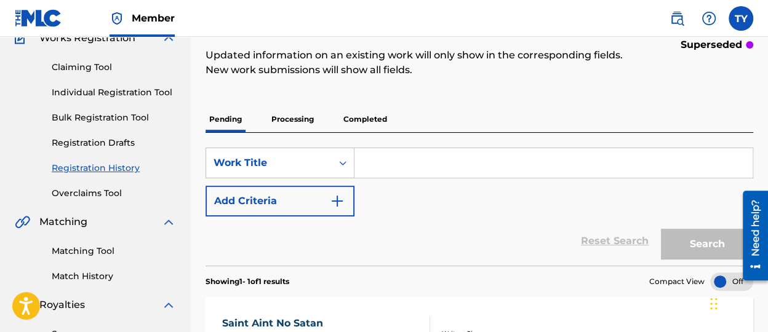
scroll to position [123, 0]
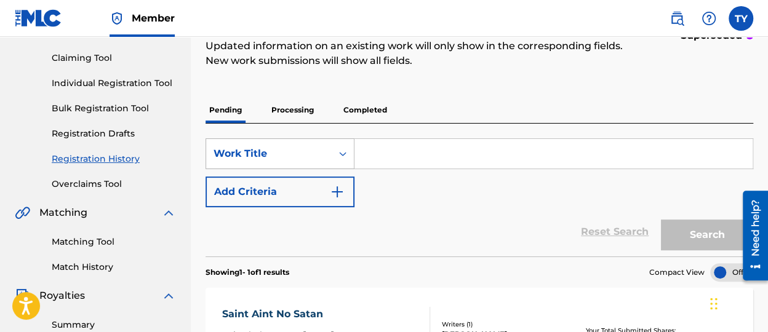
click at [320, 142] on div "Work Title" at bounding box center [268, 153] width 125 height 23
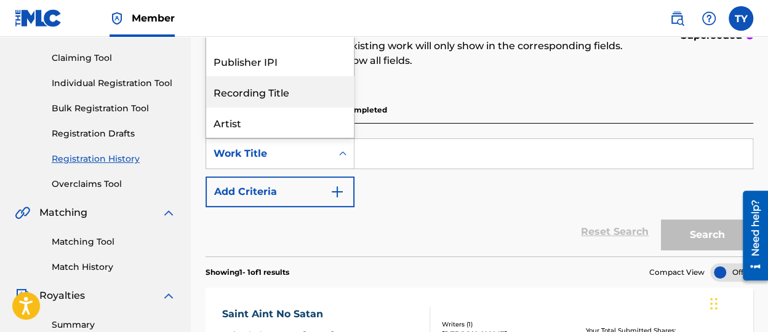
scroll to position [62, 0]
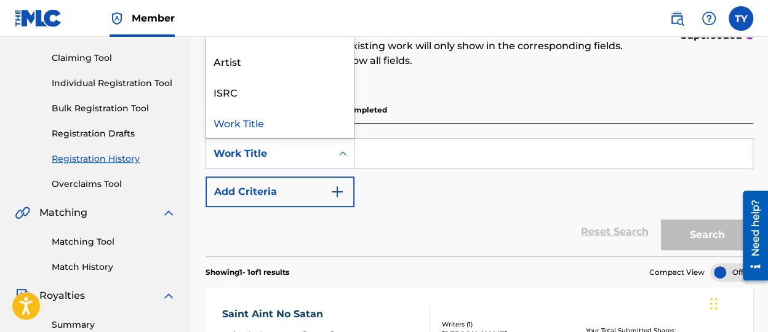
click at [418, 207] on div "Reset Search Search" at bounding box center [478, 231] width 547 height 49
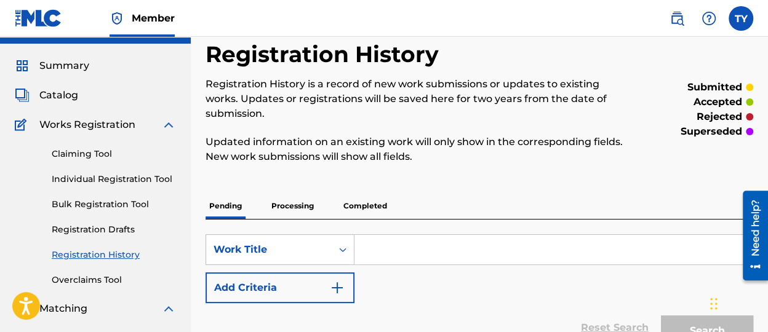
scroll to position [0, 0]
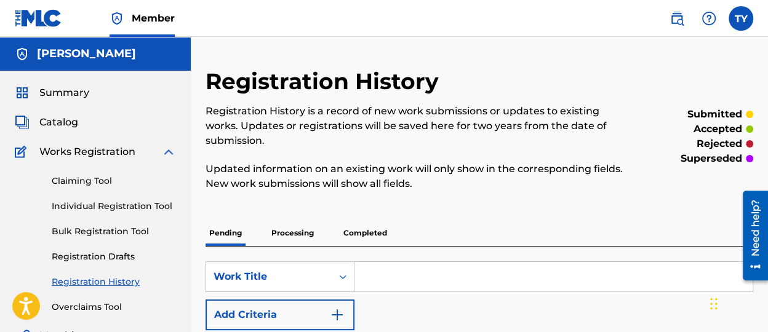
click at [119, 177] on link "Claiming Tool" at bounding box center [114, 181] width 124 height 13
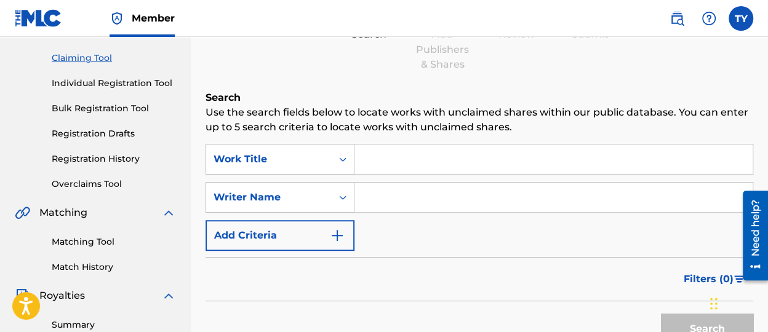
drag, startPoint x: 316, startPoint y: 161, endPoint x: 399, endPoint y: 216, distance: 99.8
click at [317, 159] on div "Work Title" at bounding box center [268, 159] width 111 height 15
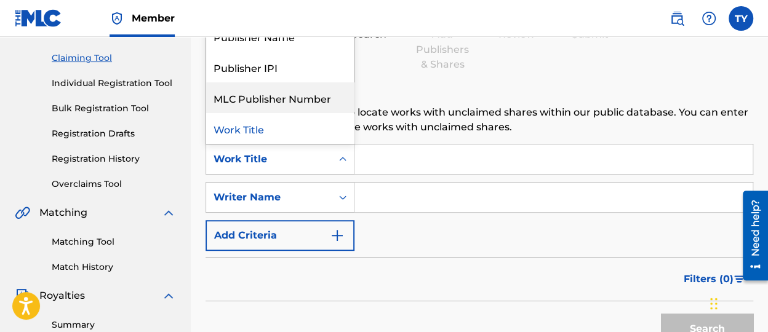
click at [431, 167] on input "Search Form" at bounding box center [553, 160] width 398 height 30
